Goal: Obtain resource: Download file/media

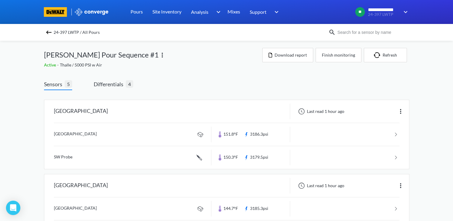
click at [51, 31] on img at bounding box center [48, 32] width 7 height 7
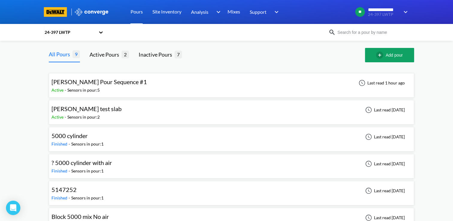
click at [113, 90] on div "Active - Sensors in pour: 5" at bounding box center [101, 90] width 99 height 7
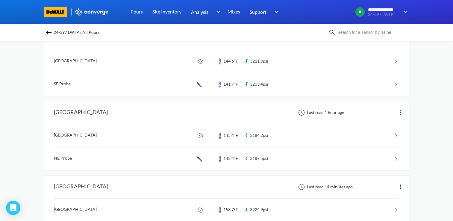
scroll to position [149, 0]
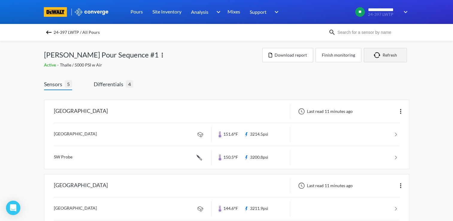
click at [370, 60] on button "Refresh" at bounding box center [385, 55] width 43 height 14
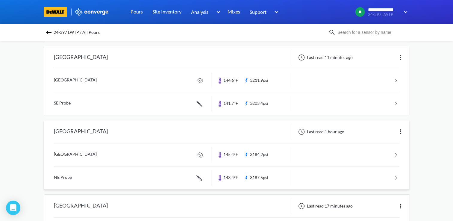
scroll to position [133, 0]
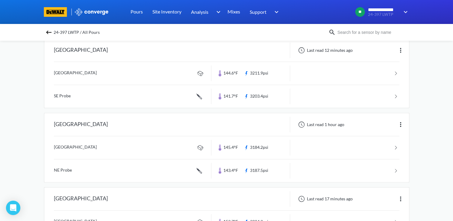
scroll to position [135, 0]
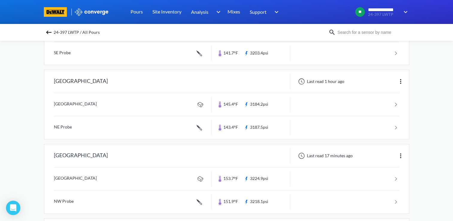
scroll to position [210, 0]
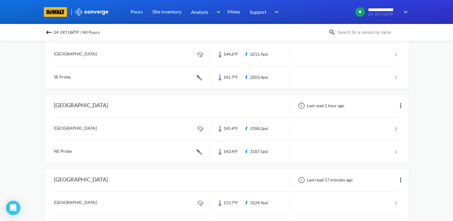
scroll to position [155, 0]
click at [396, 105] on div "Last read 1 hour ago" at bounding box center [349, 106] width 119 height 16
click at [400, 104] on img at bounding box center [400, 105] width 7 height 7
click at [417, 105] on div "**********" at bounding box center [226, 61] width 453 height 432
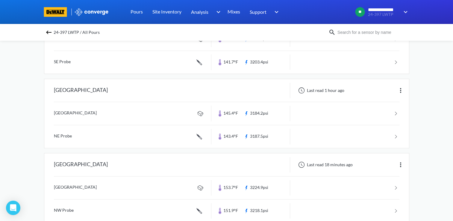
scroll to position [210, 0]
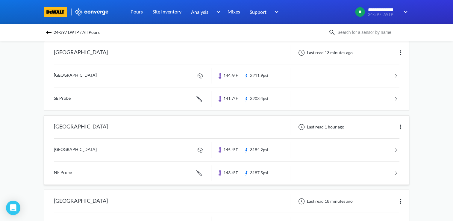
scroll to position [210, 0]
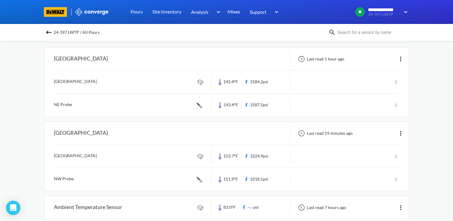
scroll to position [200, 0]
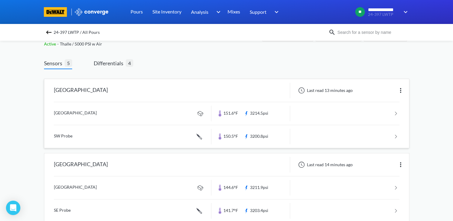
scroll to position [210, 0]
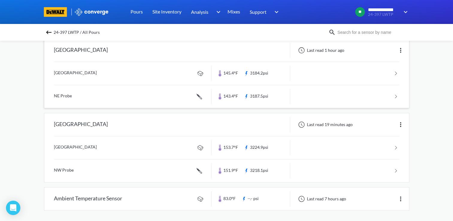
click at [243, 46] on div at bounding box center [250, 51] width 79 height 16
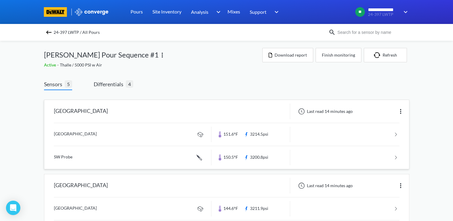
scroll to position [210, 0]
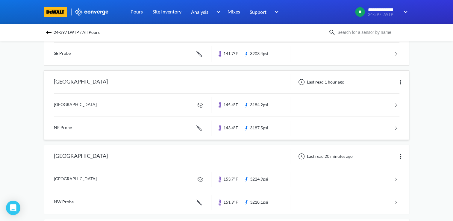
scroll to position [177, 0]
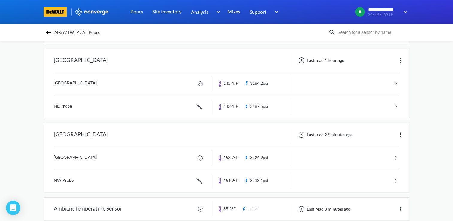
scroll to position [210, 0]
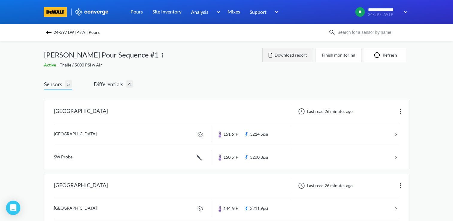
click at [296, 57] on button "Download report" at bounding box center [287, 55] width 51 height 14
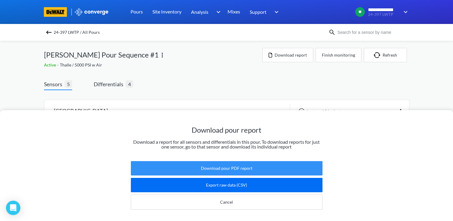
click at [267, 164] on button "Download pour PDF report" at bounding box center [227, 168] width 192 height 14
